Goal: Obtain resource: Obtain resource

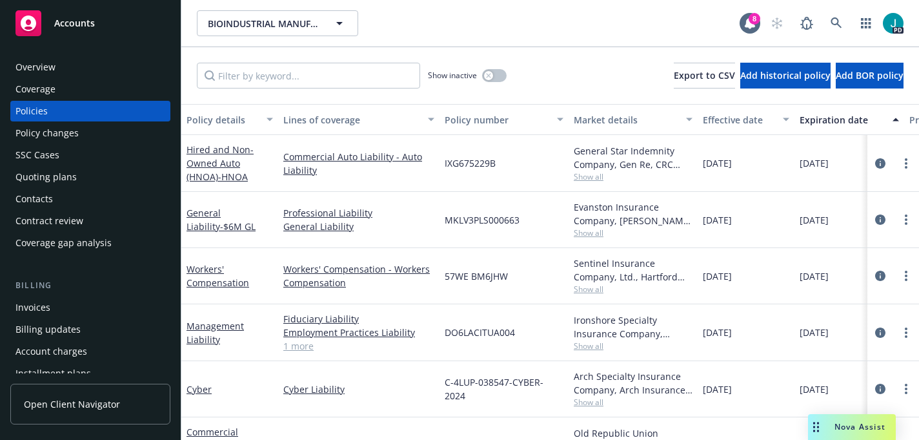
click at [839, 422] on span "Nova Assist" at bounding box center [860, 426] width 51 height 11
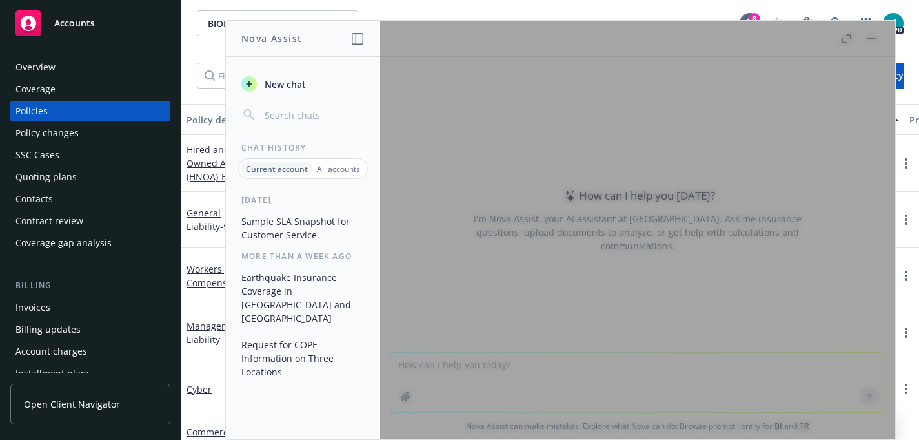
click at [291, 223] on button "Sample SLA Snapshot for Customer Service" at bounding box center [303, 227] width 134 height 35
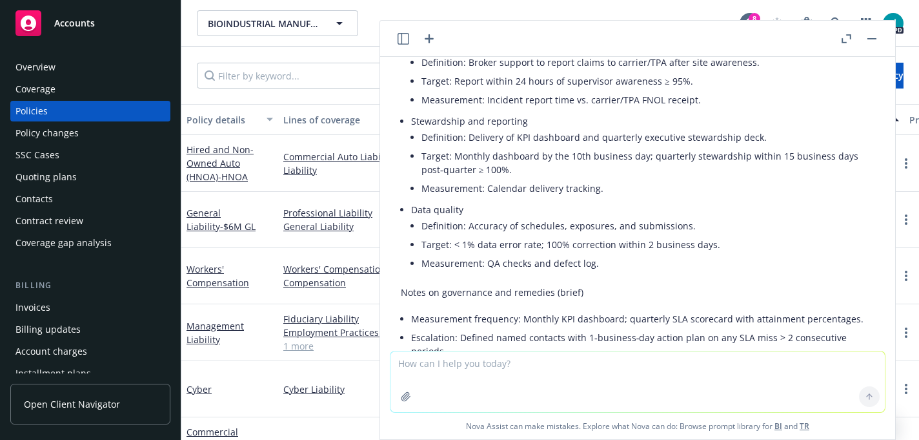
scroll to position [2406, 0]
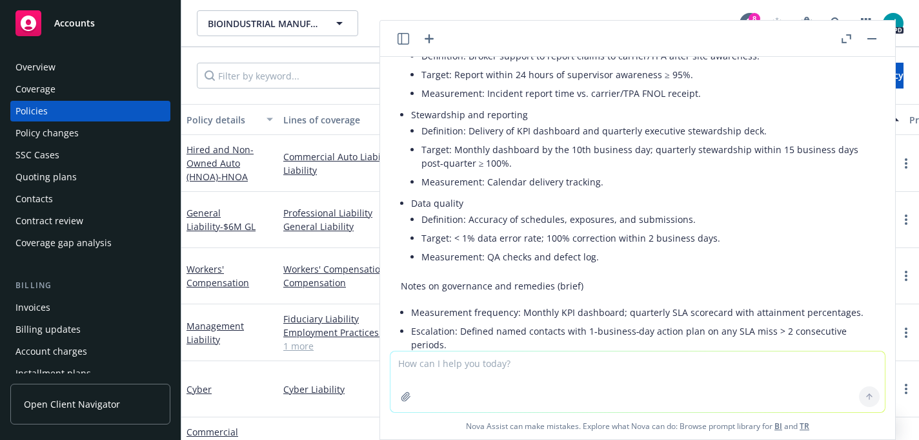
type textarea "l"
type textarea "L"
type textarea "U"
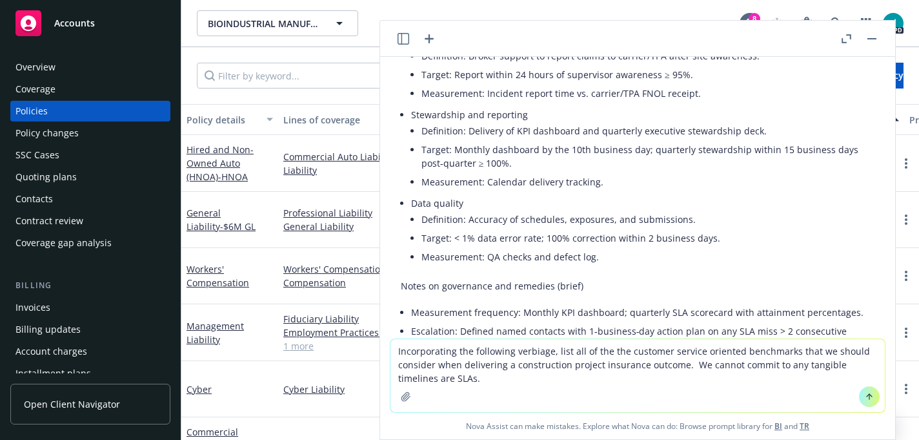
type textarea "Loremipsumdol sit ametconse adipisci, elit sed do eiu tem incididu utlabor etdo…"
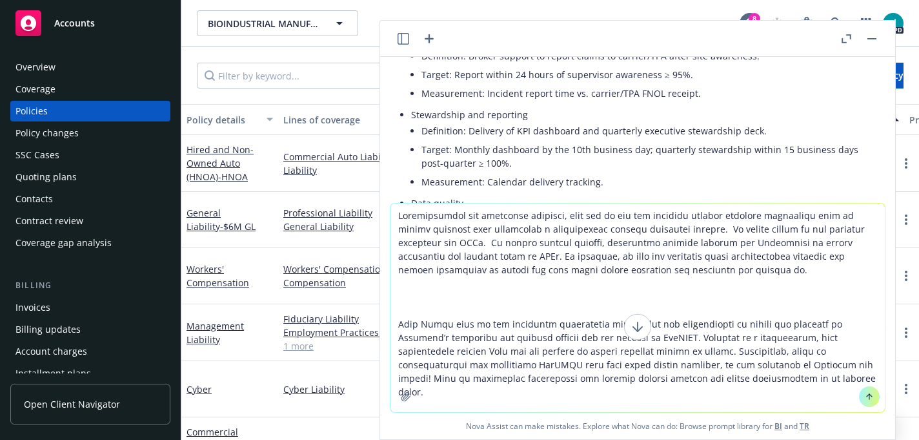
click at [691, 227] on textarea at bounding box center [638, 307] width 494 height 209
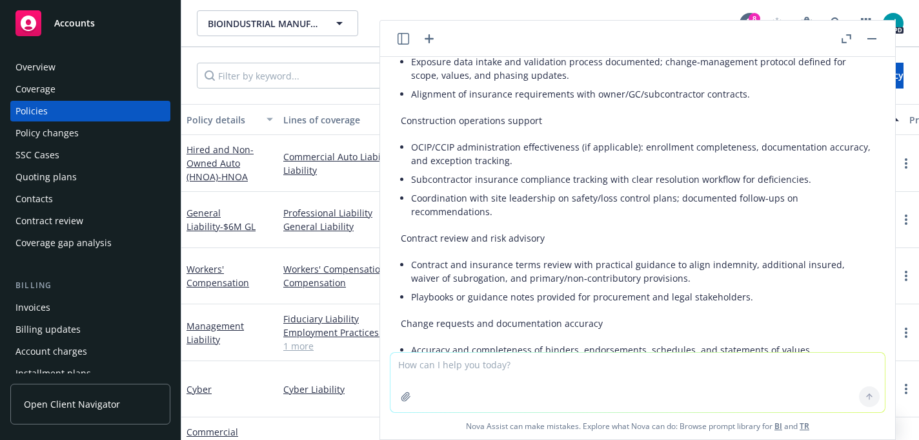
scroll to position [3501, 0]
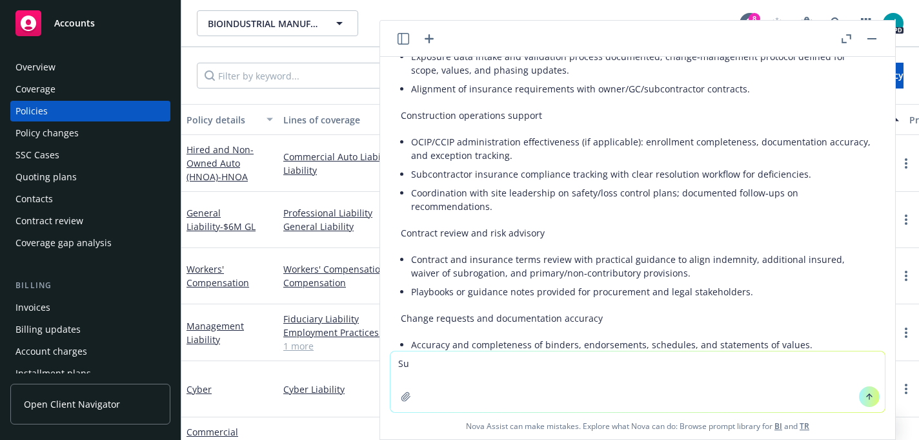
type textarea "S"
type textarea "How many words are in this response?"
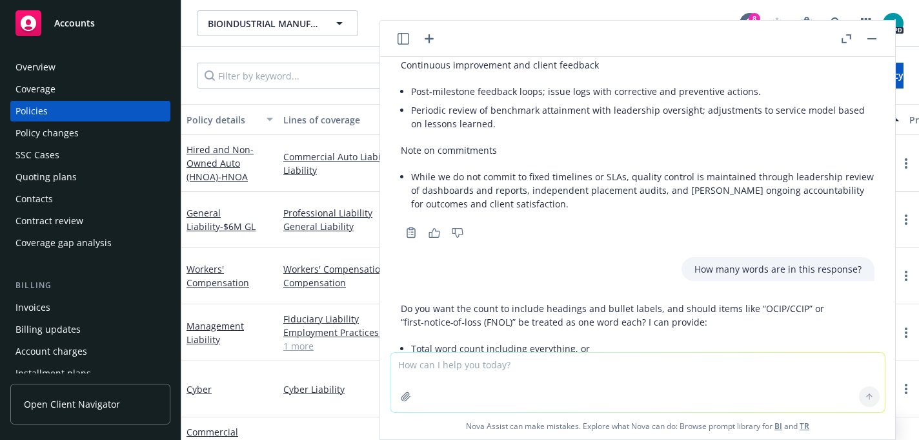
scroll to position [4246, 0]
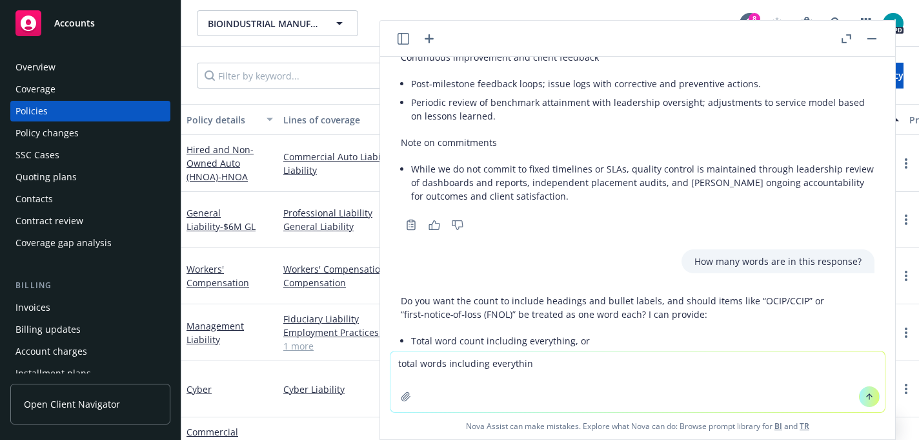
type textarea "total words including everything"
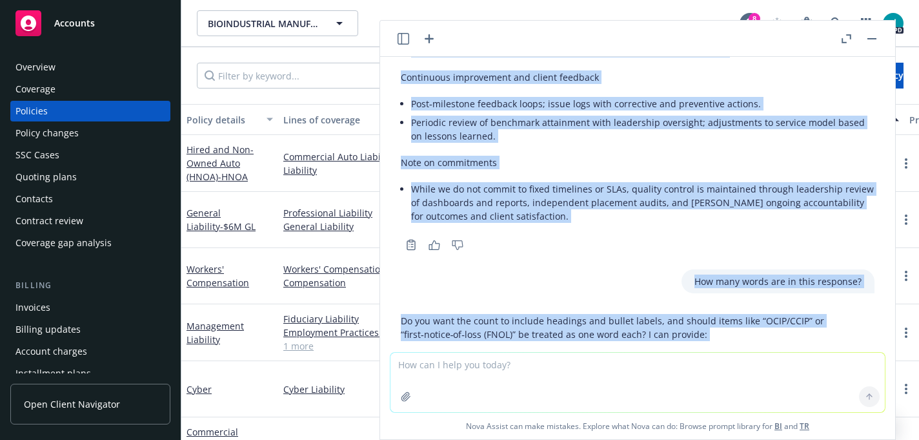
scroll to position [4241, 0]
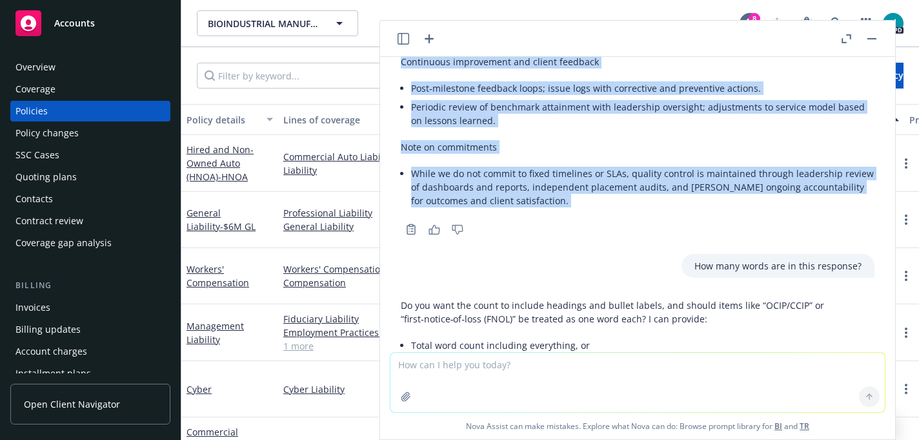
drag, startPoint x: 402, startPoint y: 150, endPoint x: 487, endPoint y: 137, distance: 86.1
copy div "Loremips dolorsi ametconsec adi e seddoeiusmod tempori utlaboree dolorem Aliqua…"
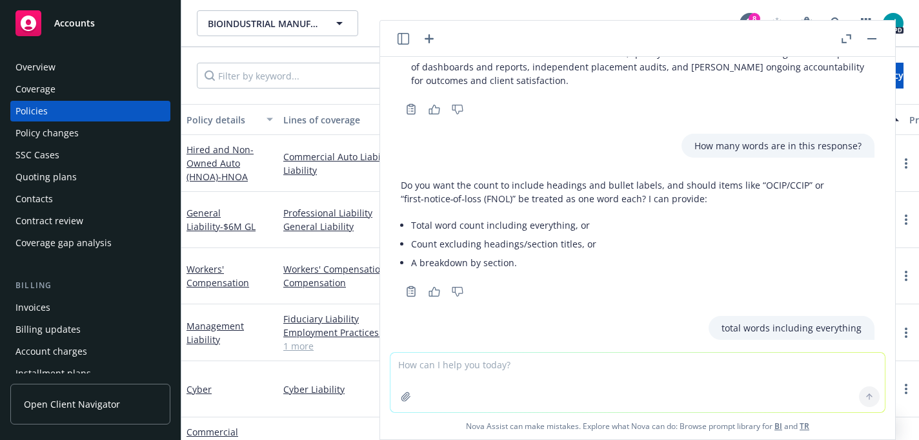
click at [407, 369] on textarea at bounding box center [638, 381] width 494 height 59
paste textarea "Loremips dolorsi ametconsec adi e seddoeiusmod tempori utlaboree dolorem Aliqua…"
type textarea "Loremips dolorsi ametconsec adi e seddoeiusmod tempori utlaboree dolorem Aliqua…"
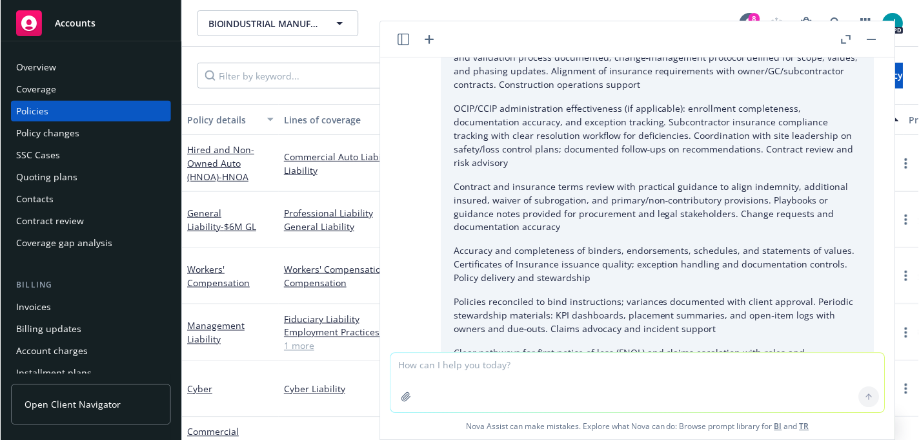
scroll to position [5425, 0]
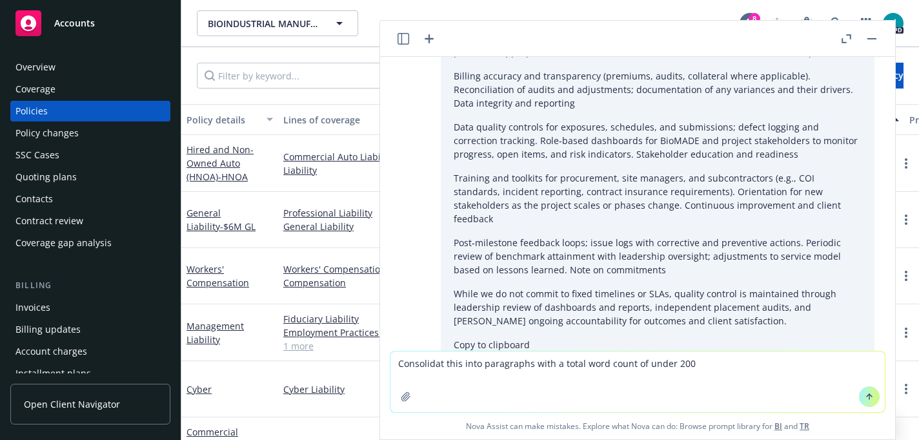
click at [442, 365] on textarea "Consolidat this into paragraphs with a total word count of under 200" at bounding box center [638, 381] width 494 height 61
type textarea "Consolidate this into paragraphs with a total word count of under 200"
click at [709, 363] on textarea "Consolidate this into paragraphs with a total word count of under 200" at bounding box center [638, 381] width 494 height 61
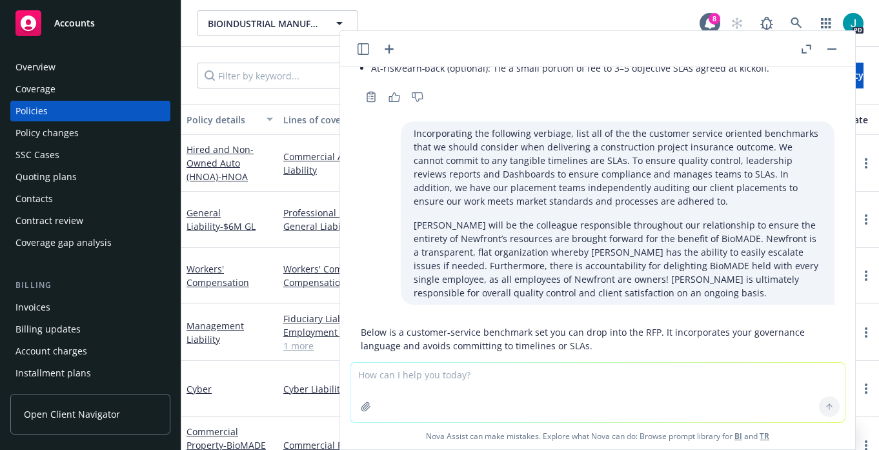
scroll to position [2712, 0]
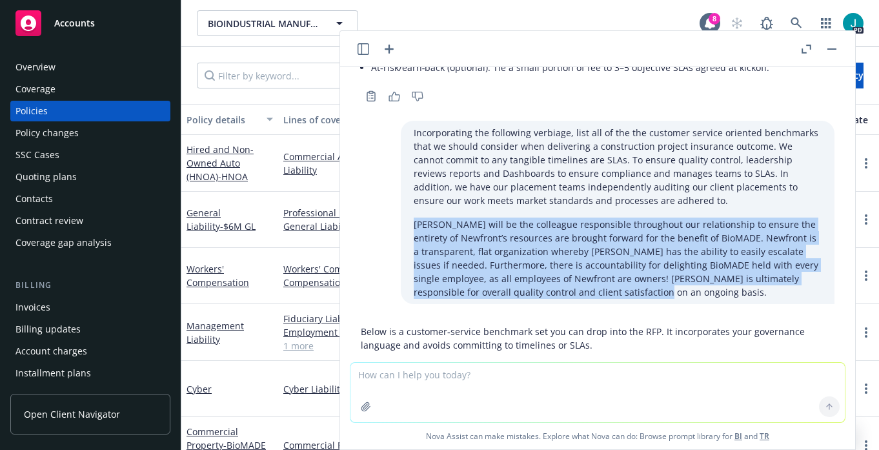
drag, startPoint x: 414, startPoint y: 144, endPoint x: 564, endPoint y: 212, distance: 163.8
click at [564, 218] on p "[PERSON_NAME] will be the colleague responsible throughout our relationship to …" at bounding box center [618, 258] width 408 height 81
copy p "[PERSON_NAME] will be the colleague responsible throughout our relationship to …"
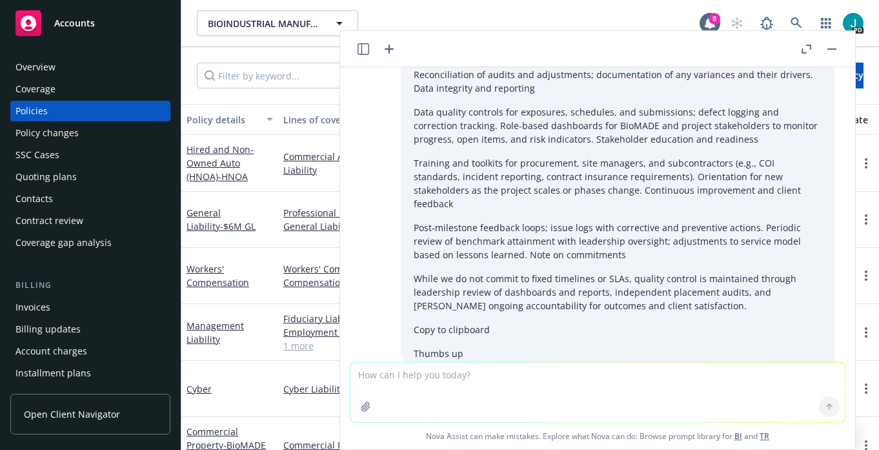
scroll to position [5727, 0]
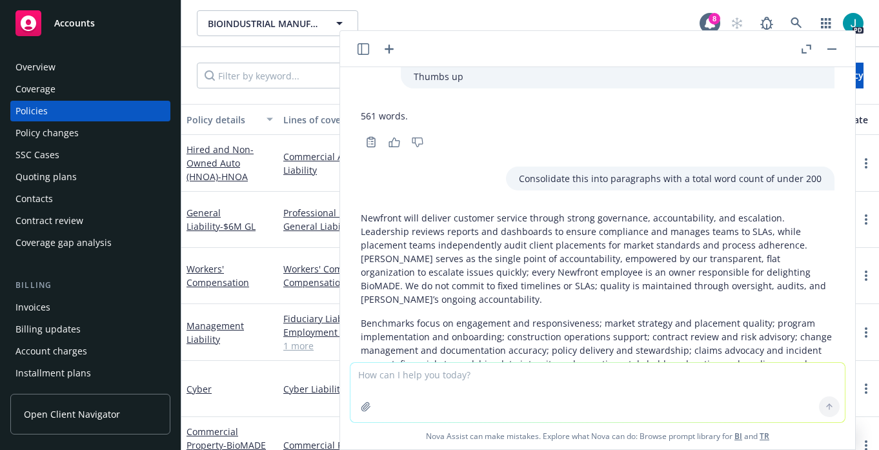
click at [437, 376] on textarea at bounding box center [598, 392] width 494 height 59
paste textarea "[PERSON_NAME] will be the colleague responsible throughout our relationship to …"
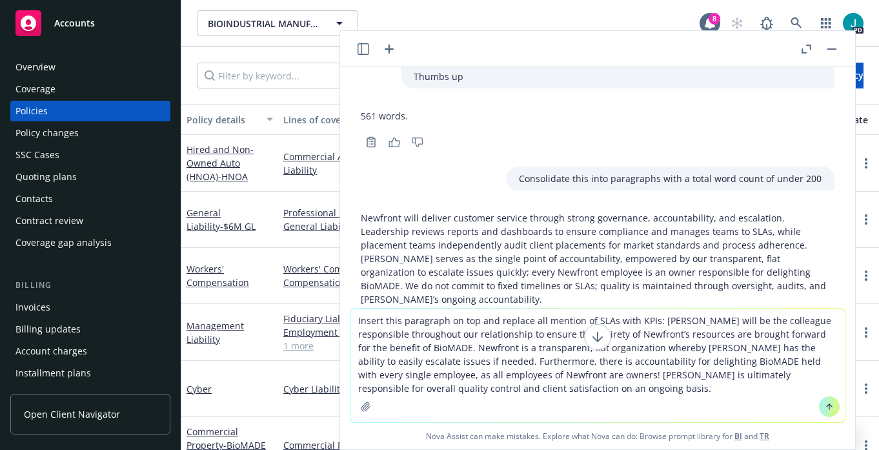
click at [656, 321] on textarea "Insert this paragraph on top and replace all mention of SLAs with KPIs: [PERSON…" at bounding box center [598, 366] width 494 height 114
click at [495, 391] on textarea "Insert this paragraph on top and replace all mention of SLAs with KPIs: "[PERSO…" at bounding box center [598, 366] width 494 height 114
type textarea "Insert this paragraph on top and replace all mention of SLAs with KPIs: "[PERSO…"
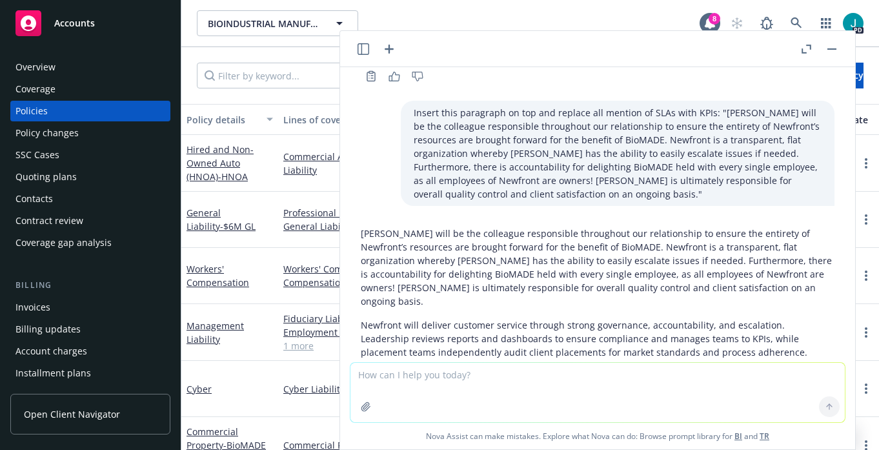
scroll to position [6107, 0]
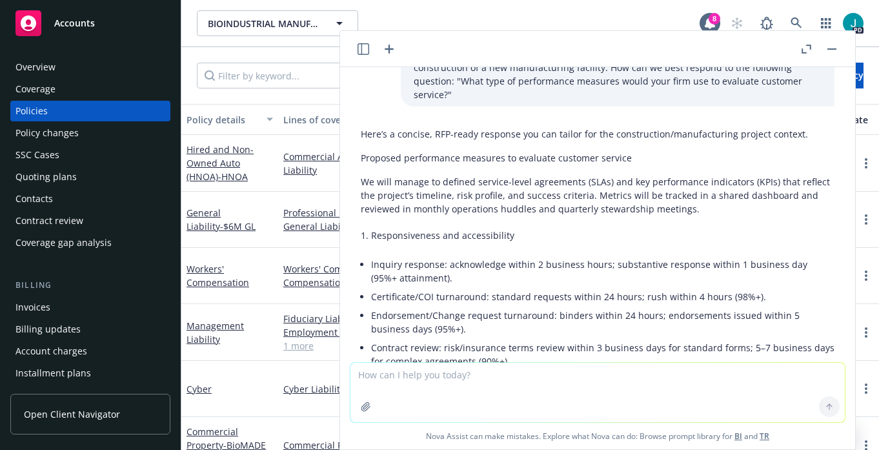
scroll to position [51, 0]
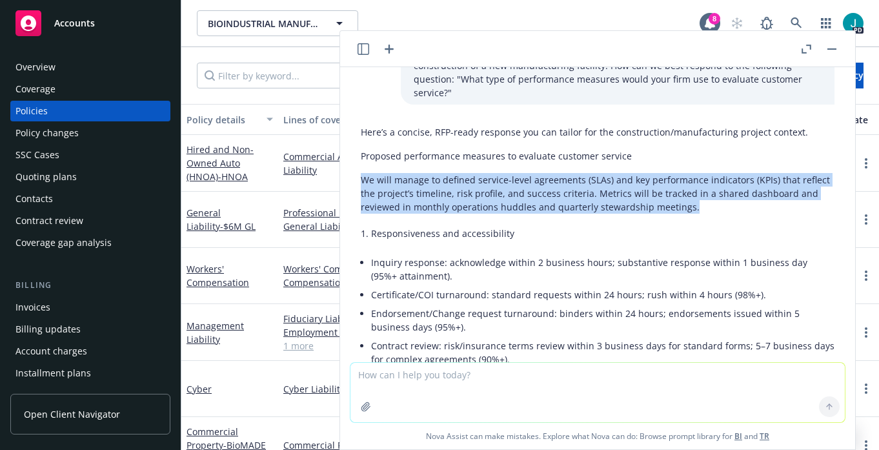
drag, startPoint x: 362, startPoint y: 167, endPoint x: 640, endPoint y: 198, distance: 279.9
click at [640, 198] on p "We will manage to defined service-level agreements (SLAs) and key performance i…" at bounding box center [598, 193] width 474 height 41
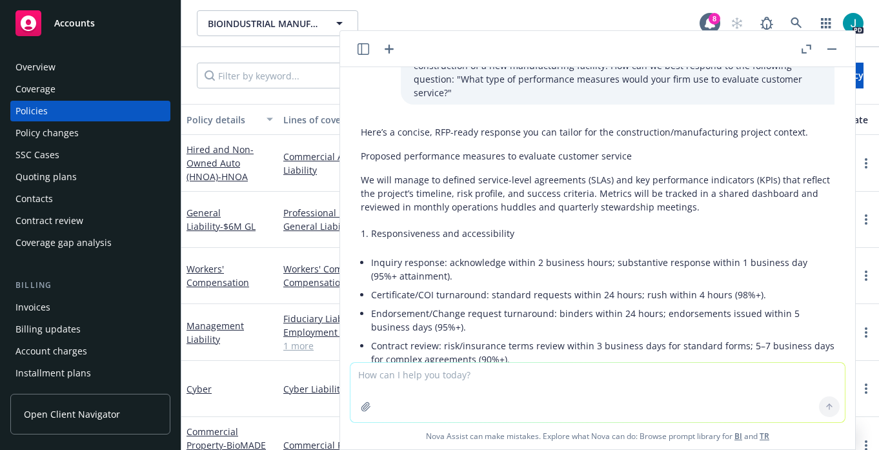
click at [684, 224] on li "Responsiveness and accessibility" at bounding box center [602, 233] width 463 height 19
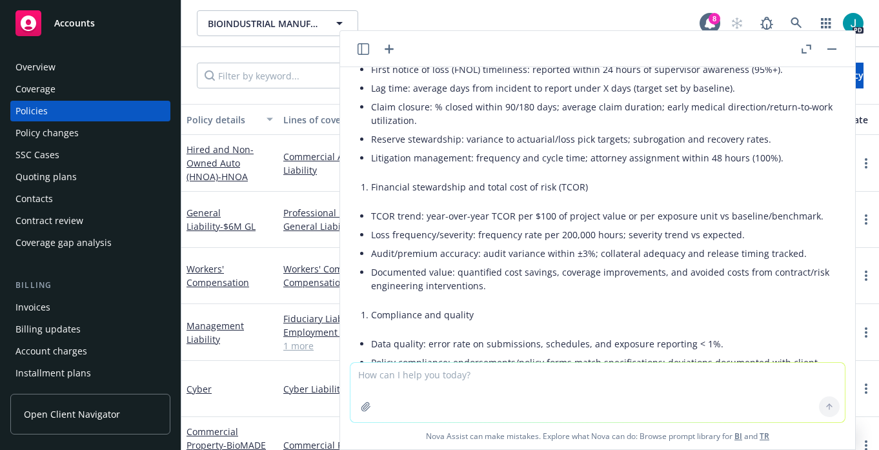
scroll to position [0, 0]
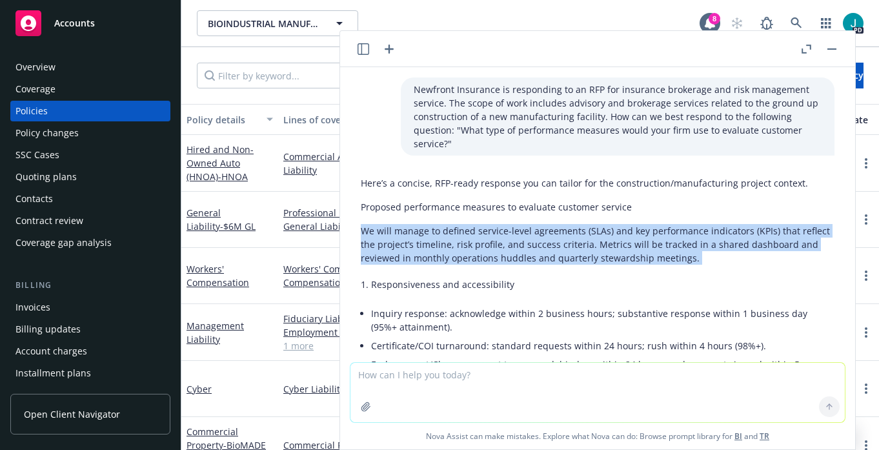
drag, startPoint x: 362, startPoint y: 215, endPoint x: 638, endPoint y: 257, distance: 278.8
copy div "We will manage to defined service-level agreements (SLAs) and key performance i…"
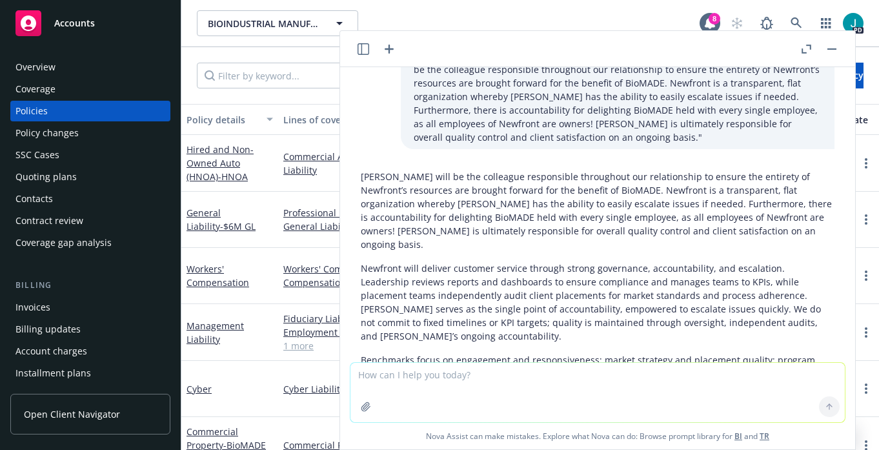
scroll to position [6175, 0]
